Goal: Participate in discussion: Engage in conversation with other users on a specific topic

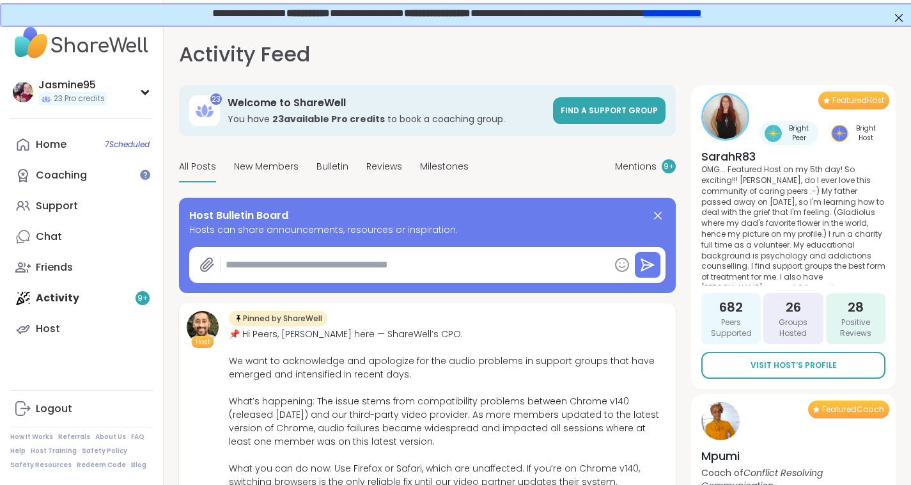
type textarea "*"
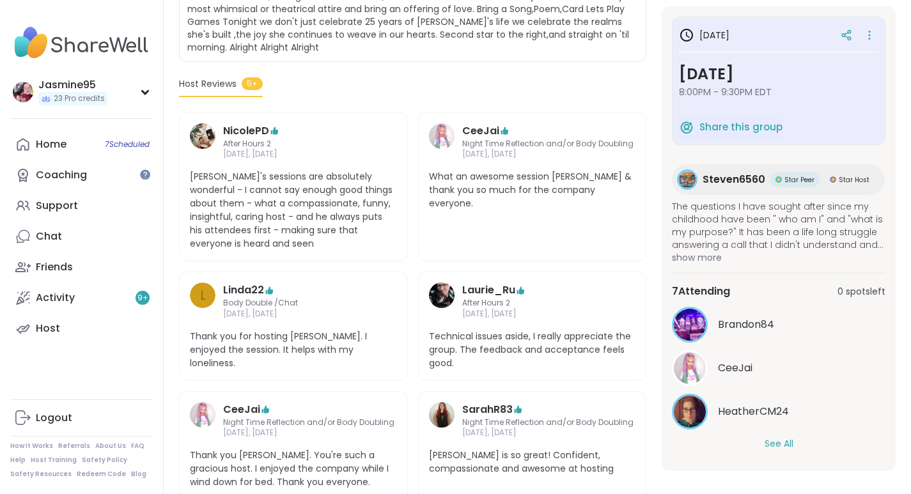
scroll to position [374, 0]
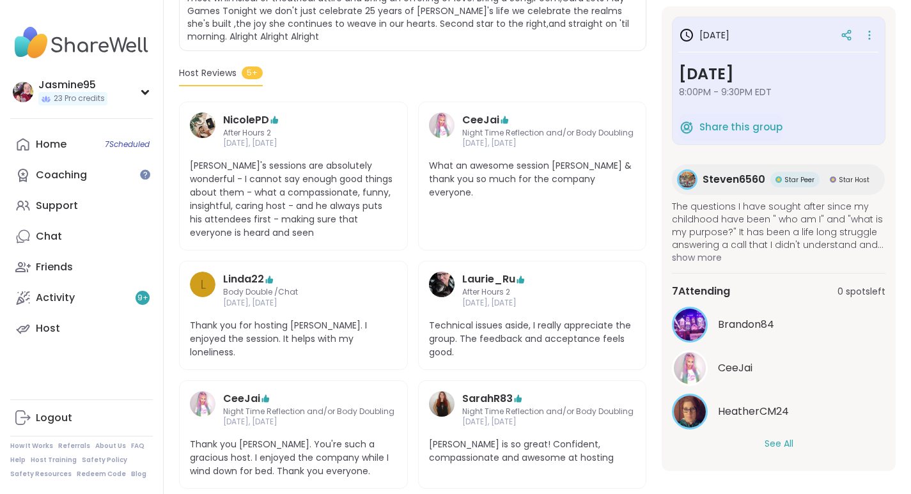
click at [114, 204] on link "Support" at bounding box center [81, 206] width 143 height 31
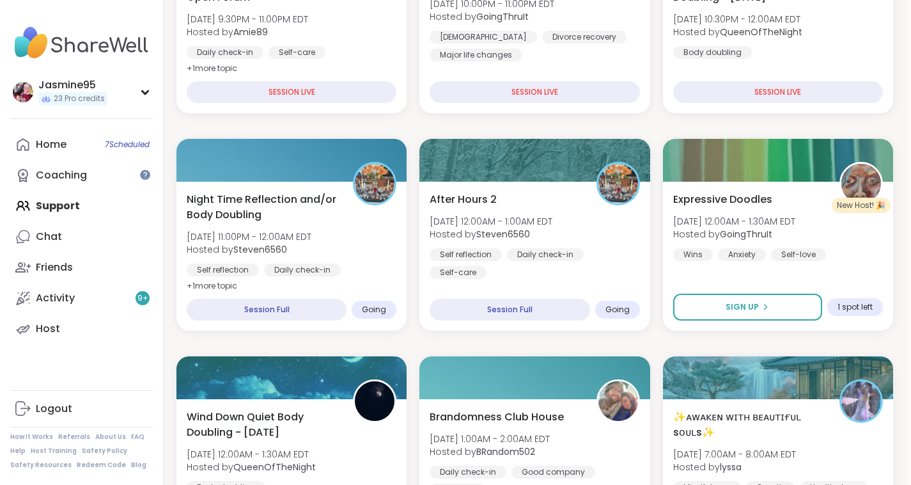
scroll to position [365, 3]
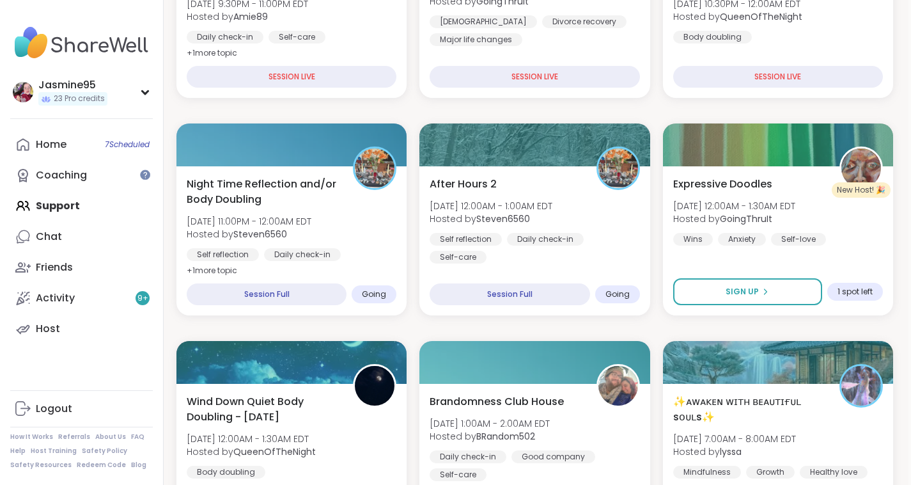
click at [265, 220] on span "[DATE] 11:00PM - 12:00AM EDT" at bounding box center [249, 221] width 125 height 13
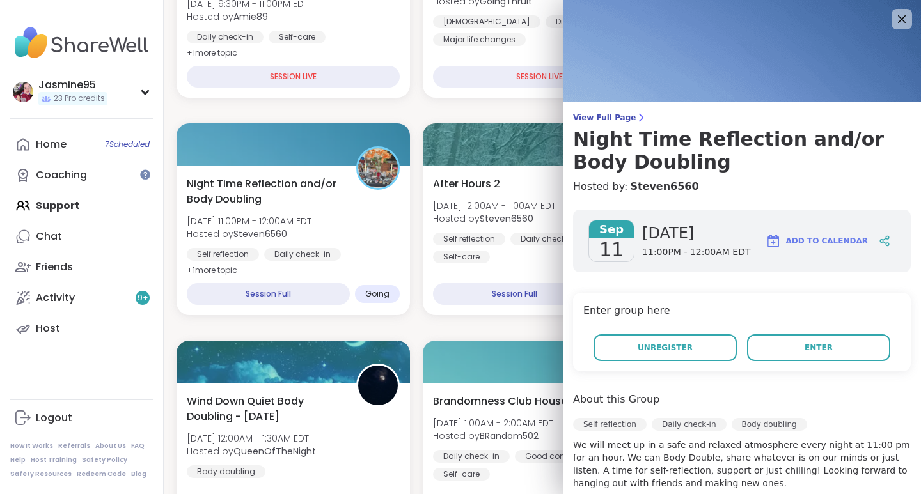
click at [840, 340] on button "Enter" at bounding box center [818, 348] width 143 height 27
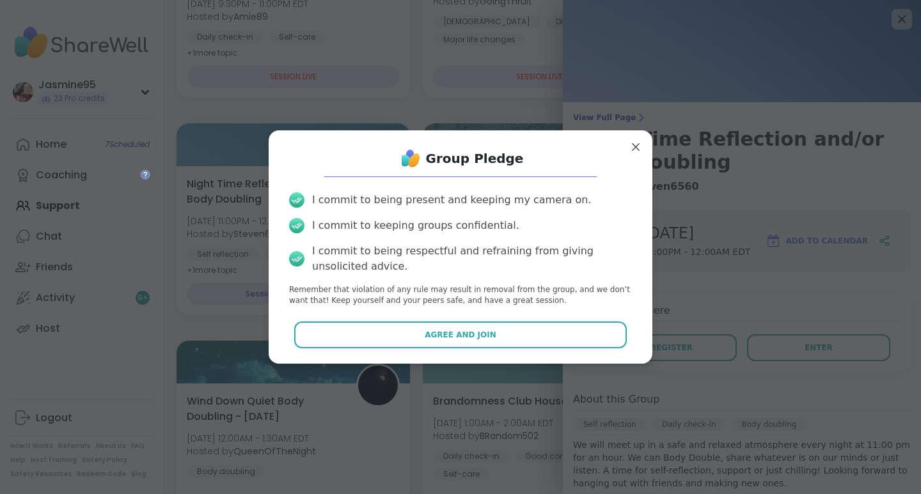
click at [483, 333] on button "Agree and Join" at bounding box center [460, 335] width 333 height 27
